Goal: Information Seeking & Learning: Compare options

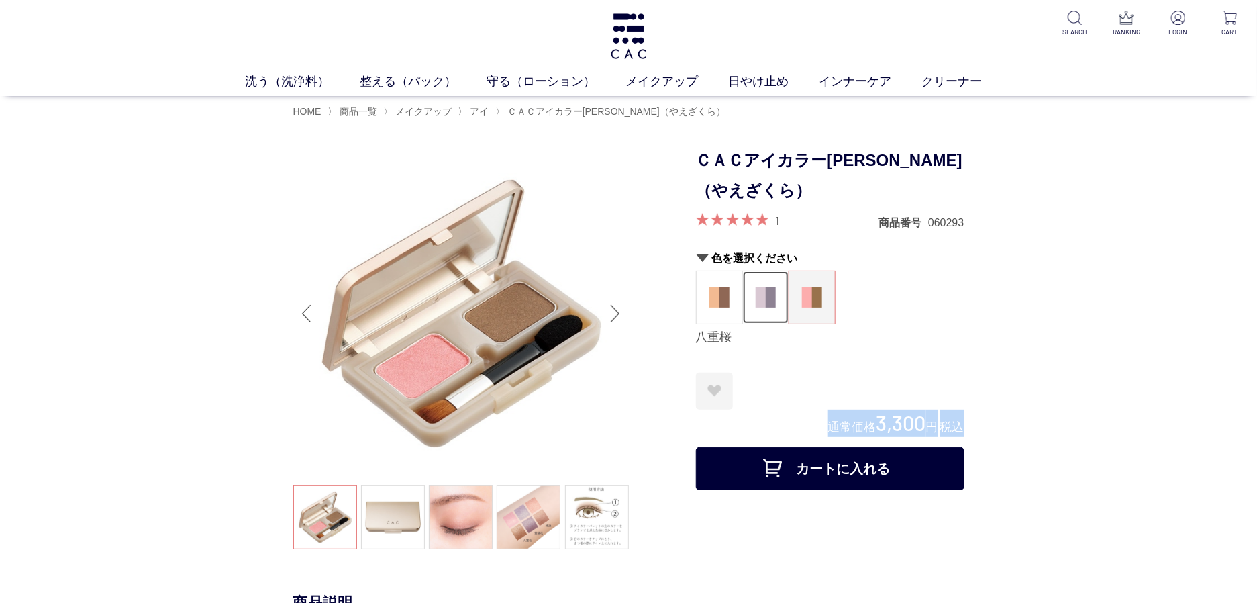
click at [756, 305] on img at bounding box center [766, 297] width 20 height 20
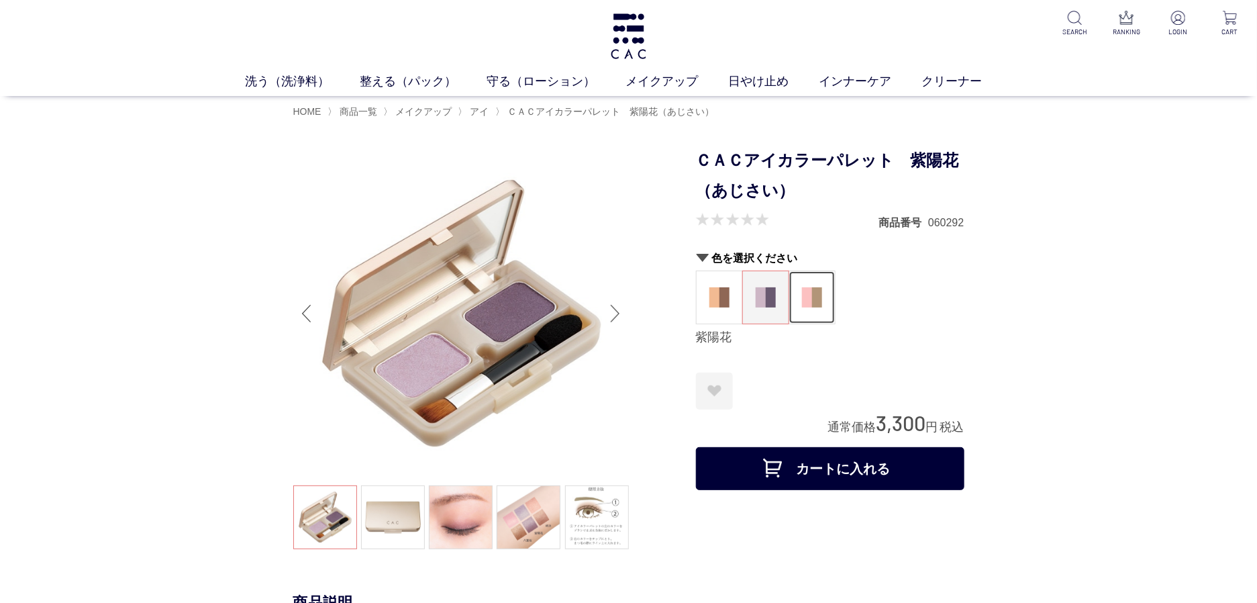
click at [816, 283] on figure at bounding box center [812, 297] width 46 height 52
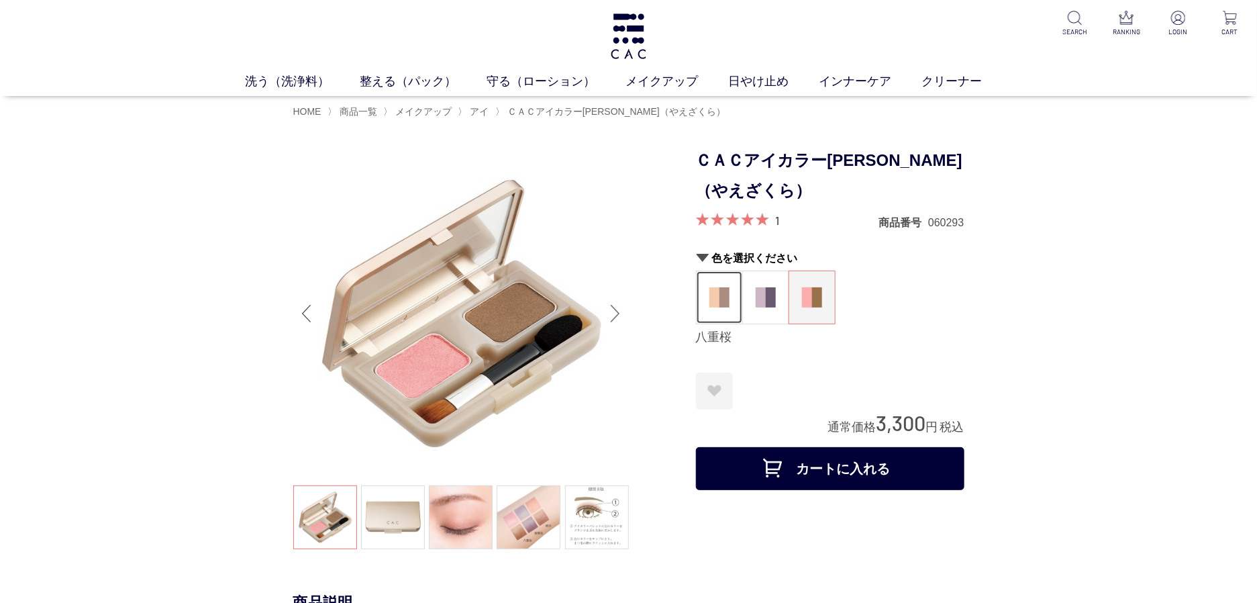
click at [716, 297] on img at bounding box center [719, 297] width 20 height 20
